Goal: Transaction & Acquisition: Purchase product/service

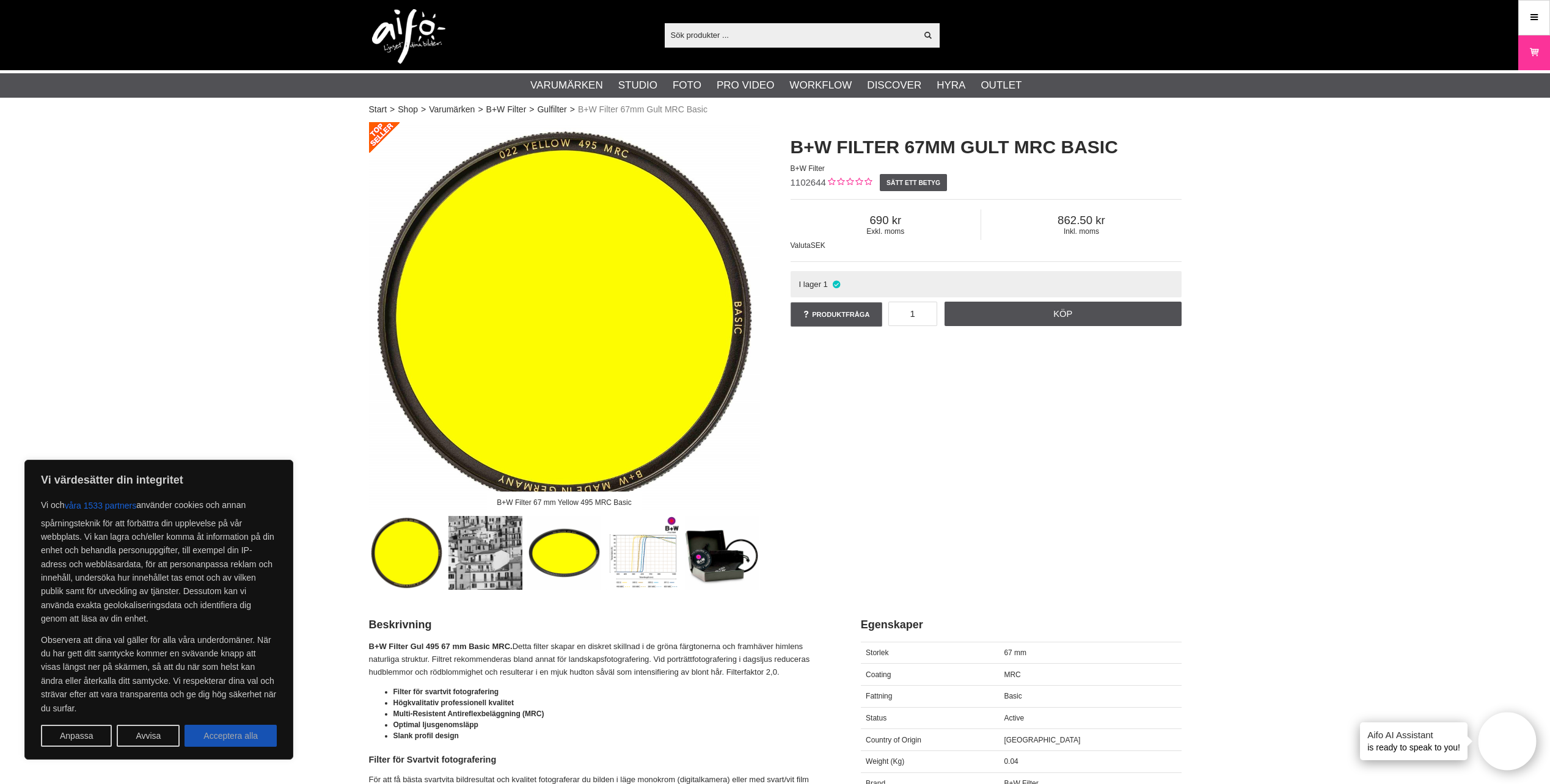
click at [222, 733] on button "Acceptera alla" at bounding box center [230, 735] width 93 height 22
checkbox input "true"
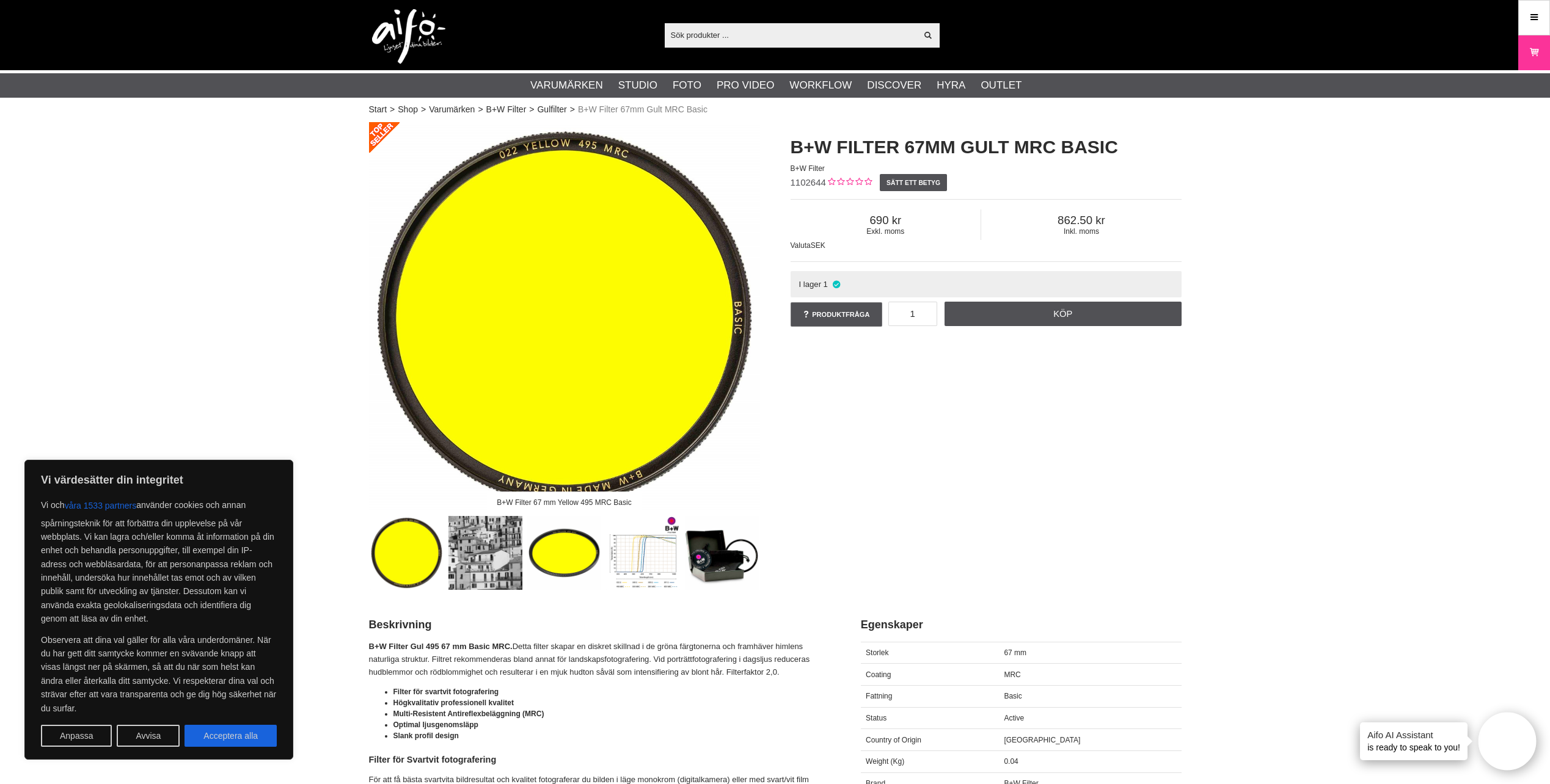
checkbox input "true"
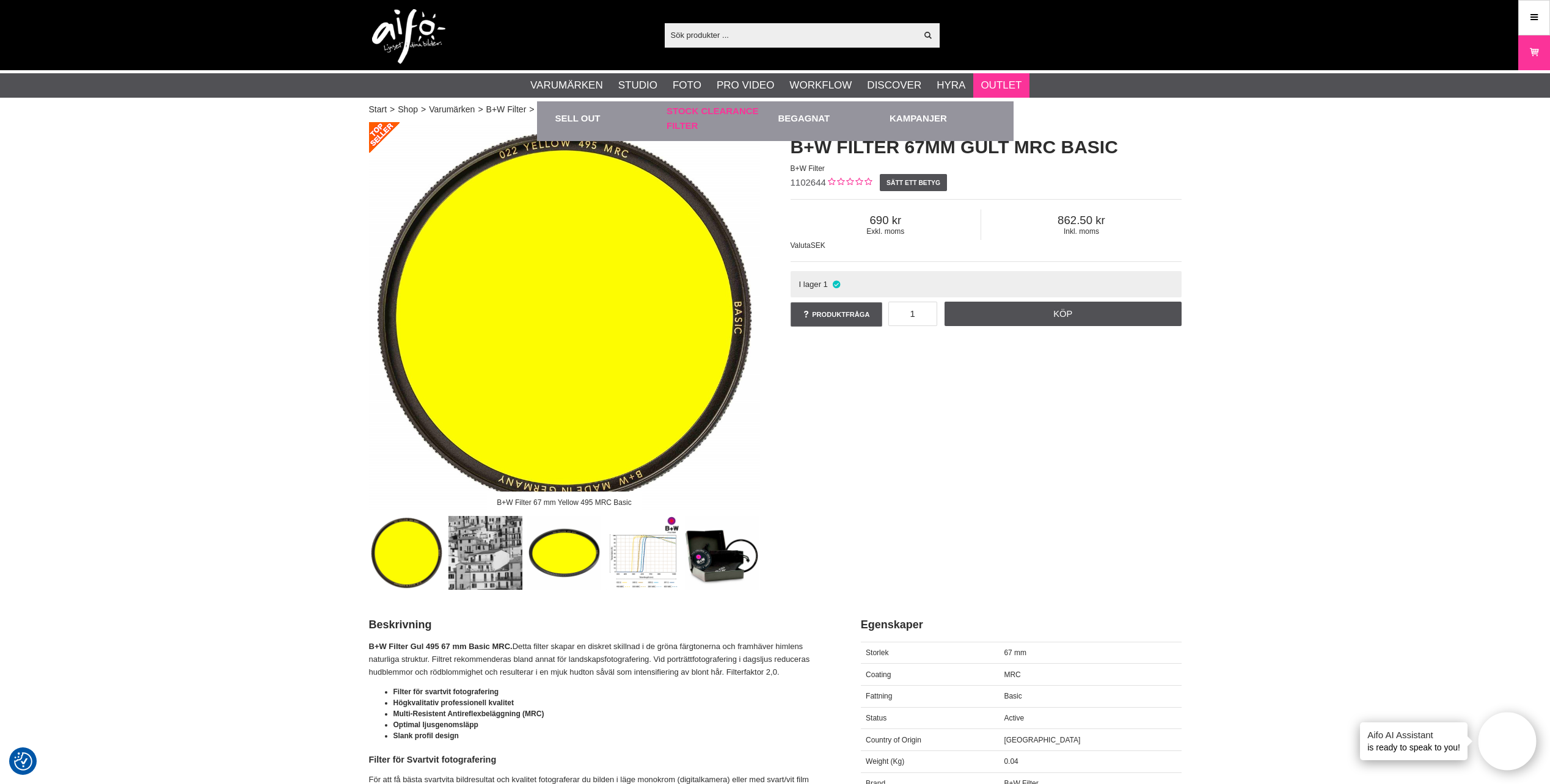
click at [730, 113] on link "Stock Clearance Filter" at bounding box center [719, 117] width 106 height 33
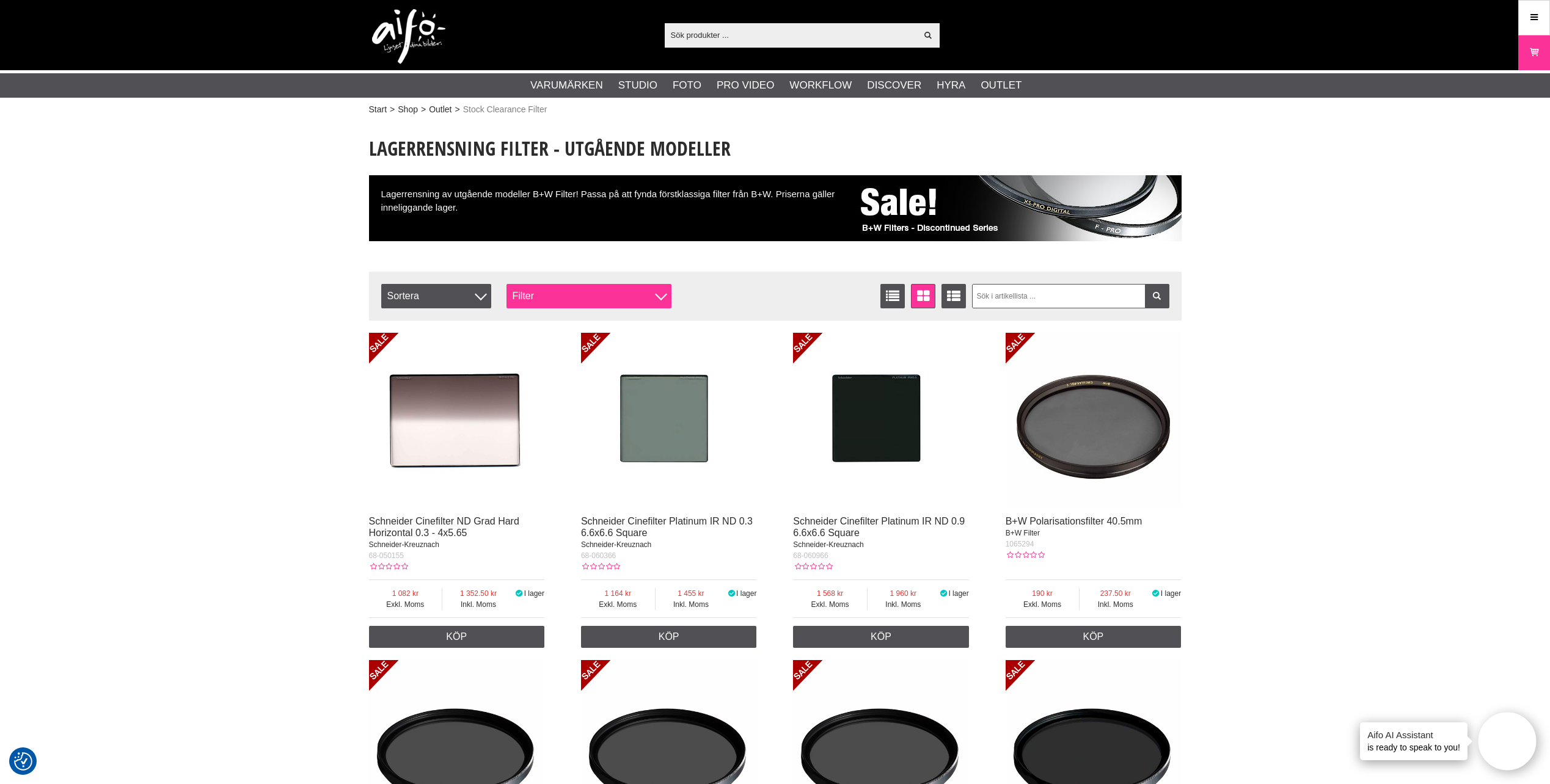
click at [660, 300] on div at bounding box center [661, 294] width 12 height 12
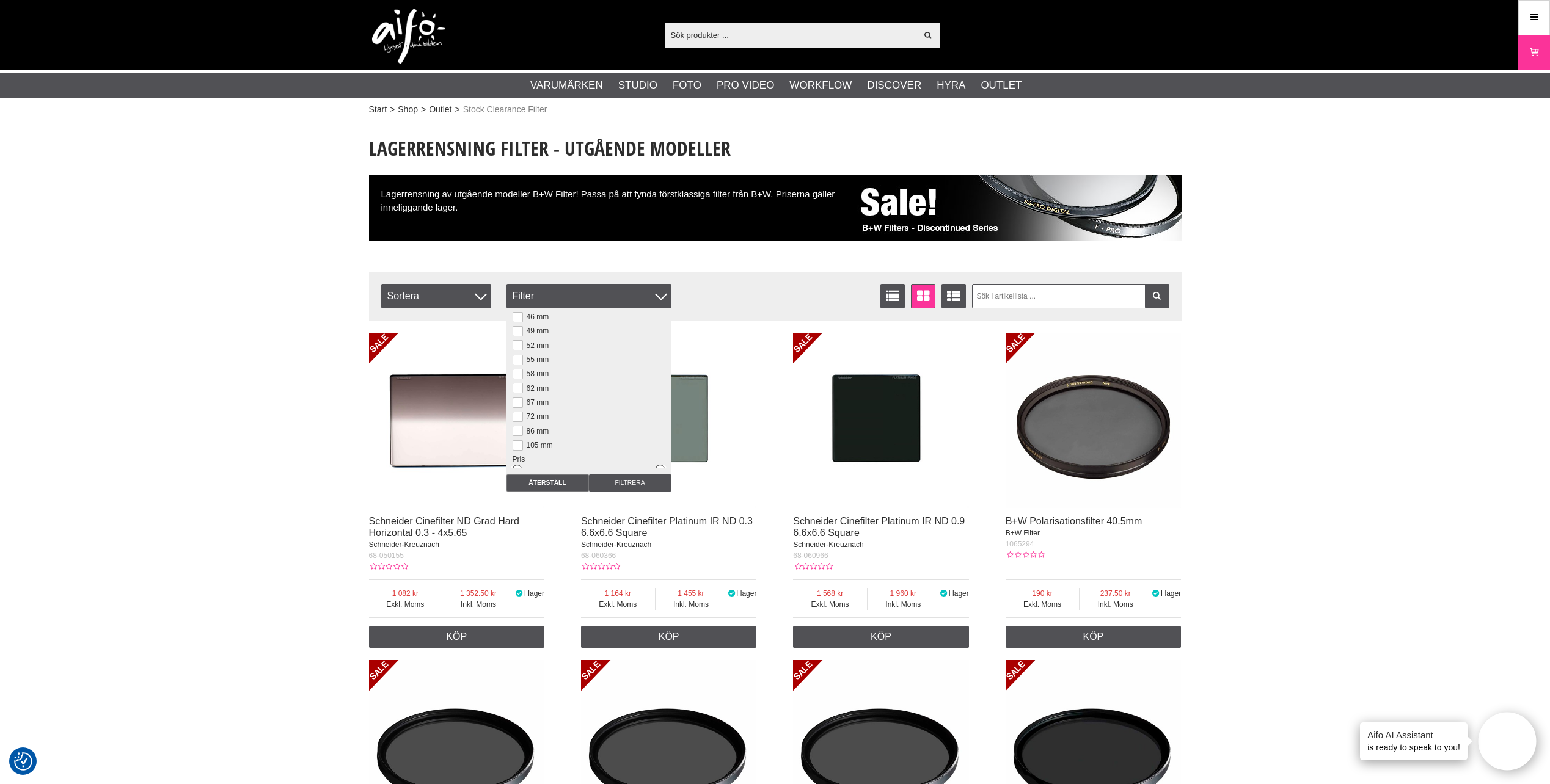
scroll to position [122, 0]
drag, startPoint x: 512, startPoint y: 400, endPoint x: 521, endPoint y: 399, distance: 9.1
click at [521, 399] on button at bounding box center [517, 398] width 10 height 10
click at [786, 286] on div "Listvisning Fönstervisning Utökad listvisning [GEOGRAPHIC_DATA] Artikelkod Benä…" at bounding box center [677, 297] width 591 height 25
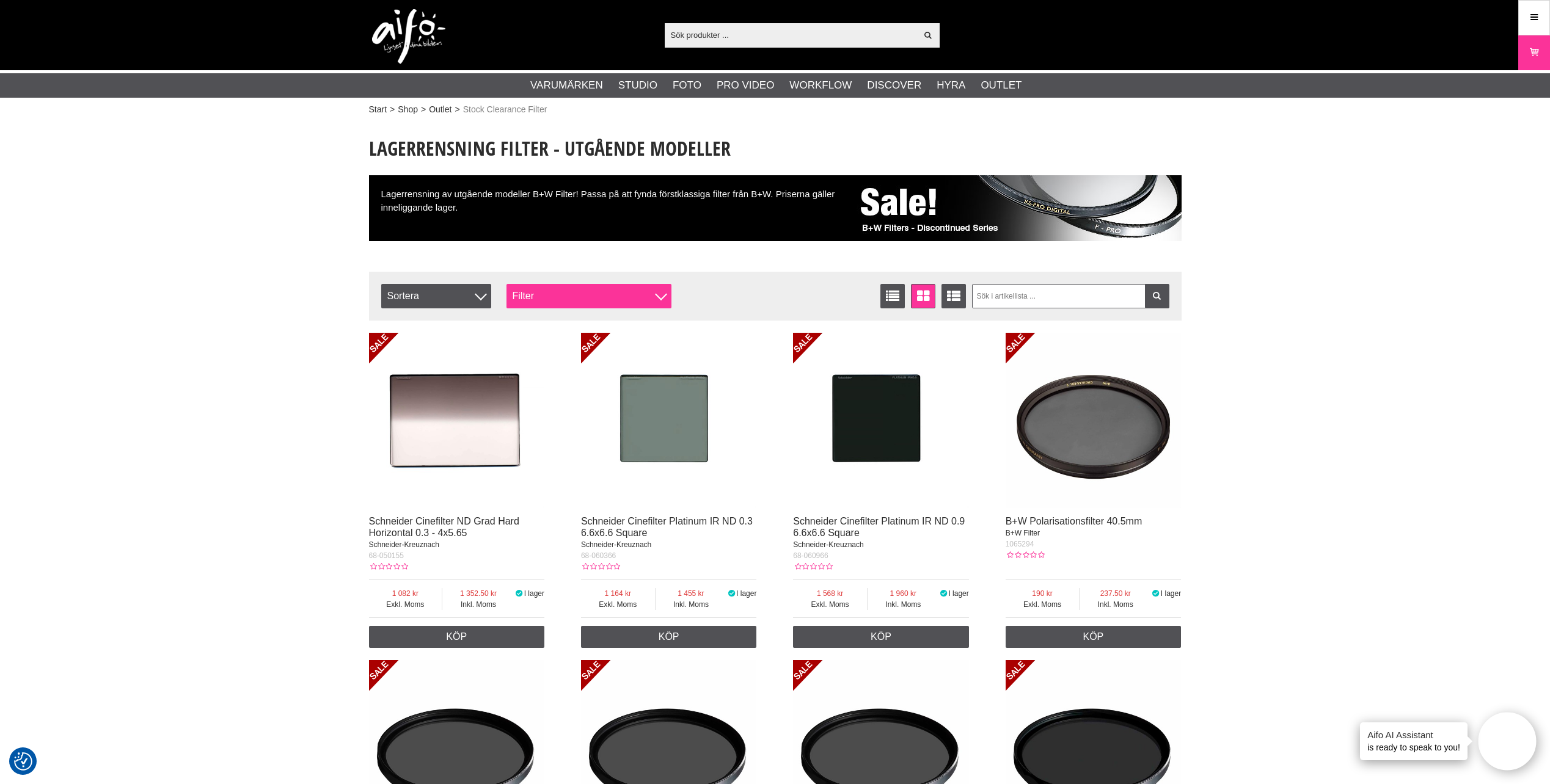
click at [665, 295] on div at bounding box center [661, 294] width 12 height 12
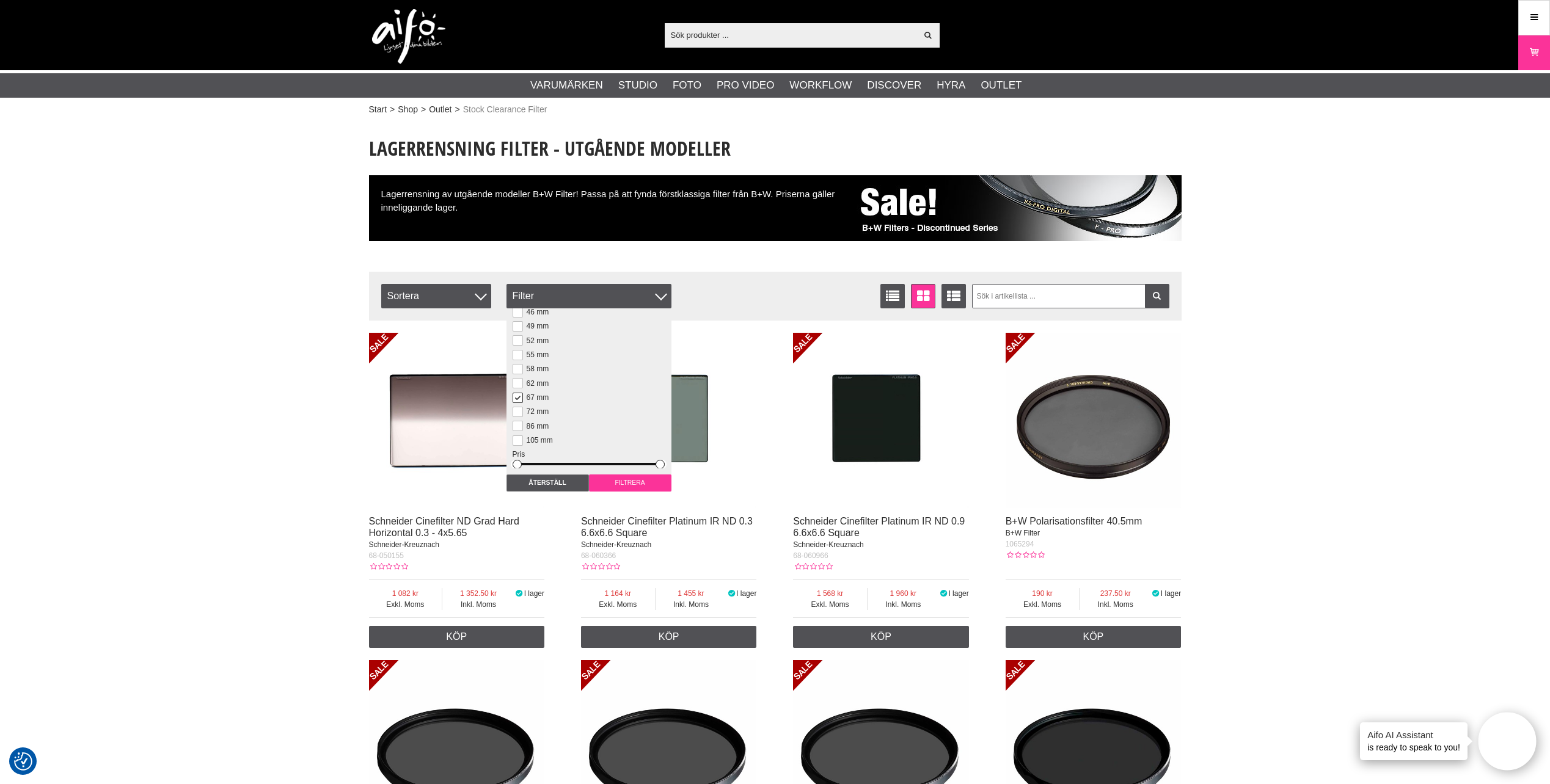
click at [610, 485] on input "Filtrera" at bounding box center [630, 484] width 82 height 17
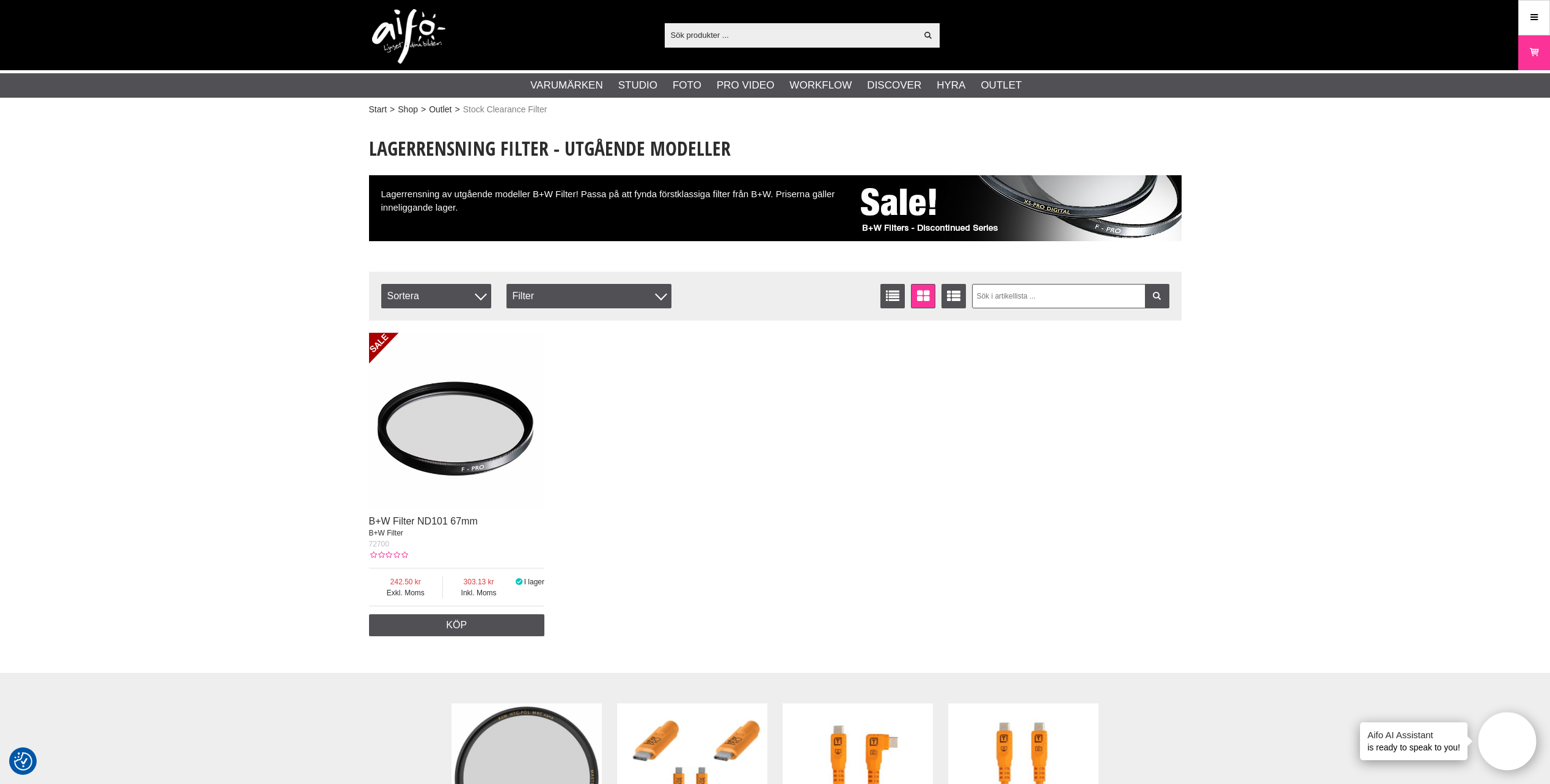
click at [472, 415] on img at bounding box center [457, 421] width 176 height 175
